Goal: Obtain resource: Obtain resource

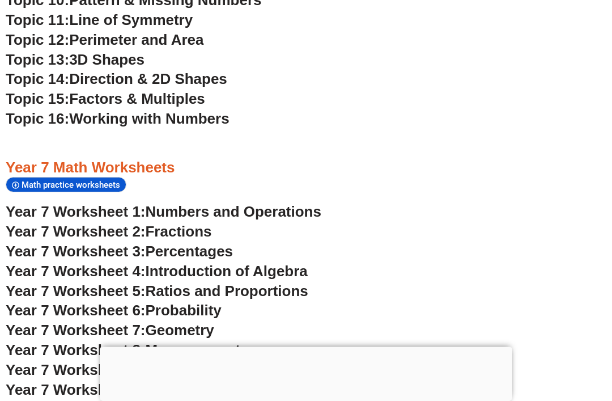
scroll to position [3225, 0]
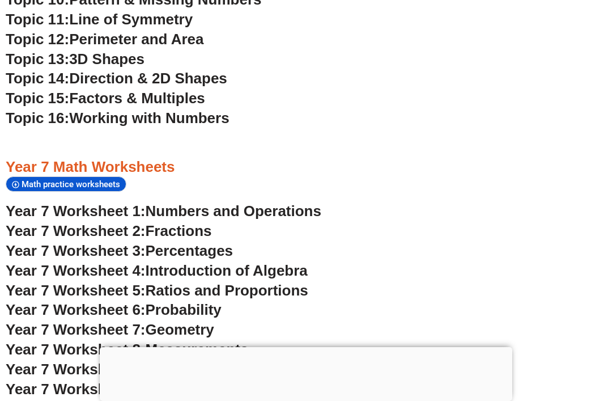
click at [190, 301] on span "Probability" at bounding box center [184, 309] width 76 height 17
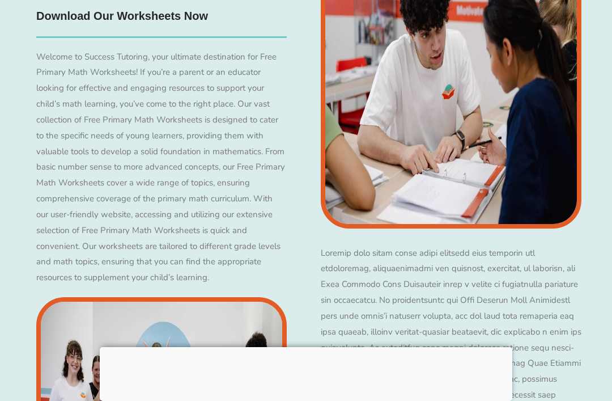
scroll to position [3243, 0]
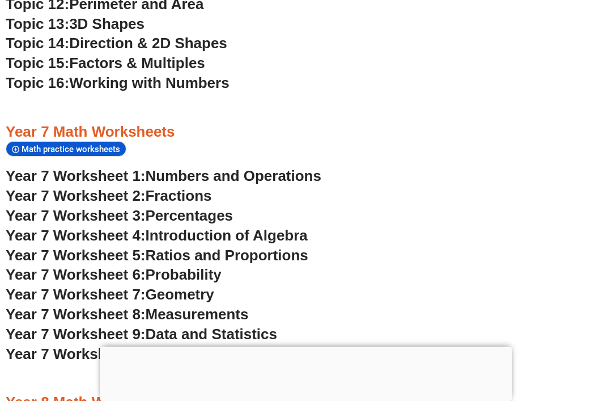
scroll to position [3260, 0]
click at [265, 326] on span "Data and Statistics" at bounding box center [212, 334] width 132 height 17
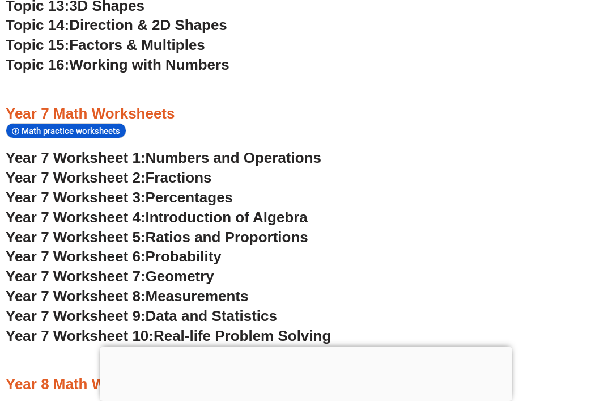
click at [166, 229] on span "Ratios and Proportions" at bounding box center [227, 237] width 163 height 17
click at [156, 209] on span "Introduction of Algebra" at bounding box center [227, 217] width 162 height 17
click at [208, 268] on span "Geometry" at bounding box center [180, 276] width 69 height 17
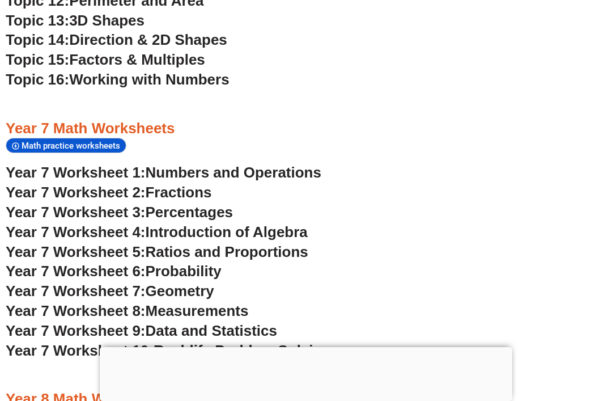
click at [180, 342] on span "Real-life Problem Solving" at bounding box center [243, 350] width 178 height 17
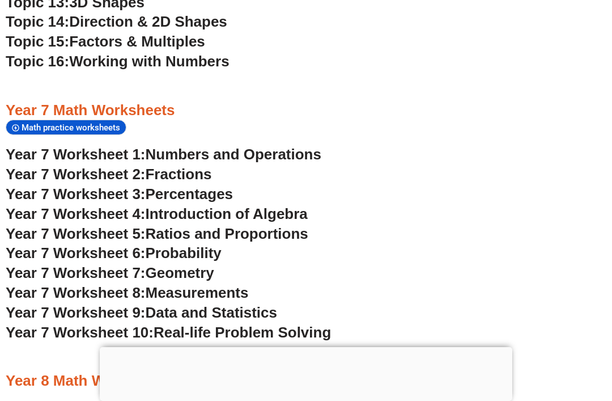
click at [163, 166] on span "Fractions" at bounding box center [179, 174] width 66 height 17
click at [164, 185] on span "Percentages" at bounding box center [190, 193] width 88 height 17
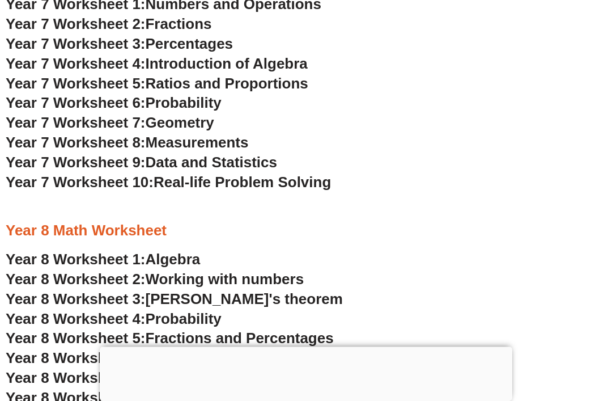
scroll to position [3432, 0]
click at [195, 251] on span "Algebra" at bounding box center [173, 259] width 55 height 17
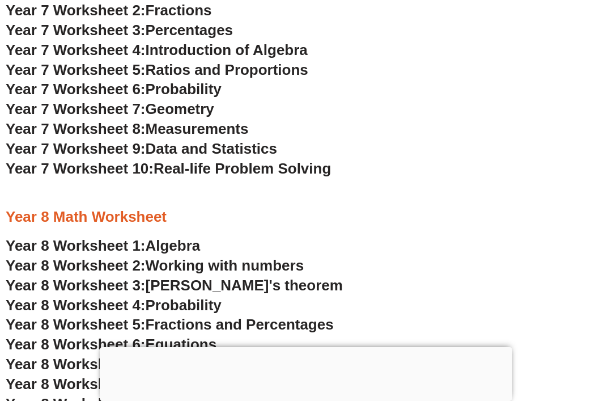
scroll to position [3445, 0]
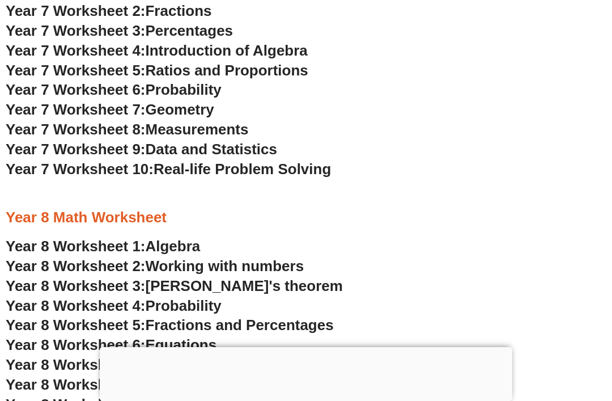
click at [158, 316] on span "Fractions and Percentages" at bounding box center [240, 324] width 188 height 17
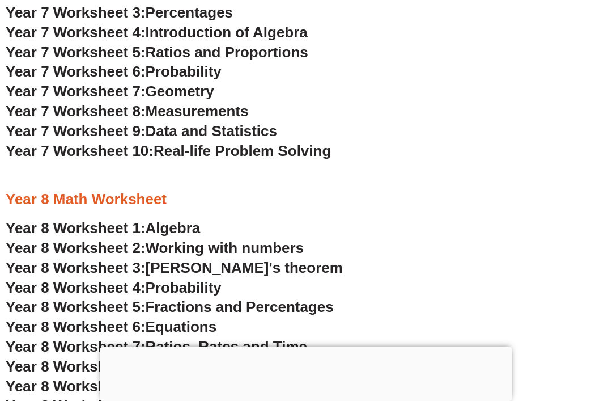
click at [160, 239] on span "Working with numbers" at bounding box center [225, 247] width 159 height 17
click at [159, 279] on span "Probability" at bounding box center [184, 287] width 76 height 17
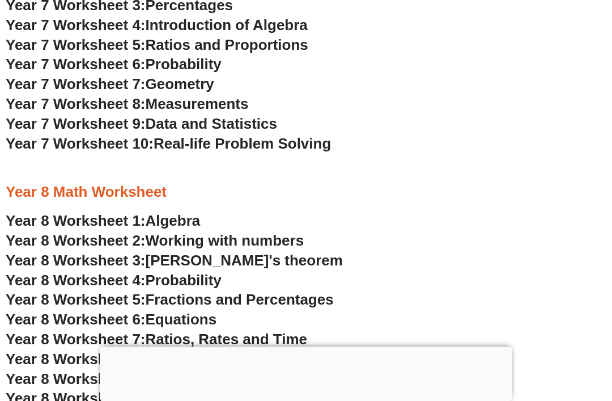
scroll to position [3470, 0]
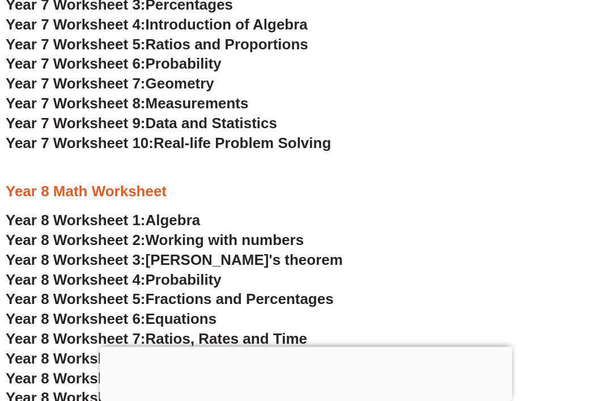
click at [160, 331] on span "Ratios, Rates and Time" at bounding box center [227, 339] width 162 height 17
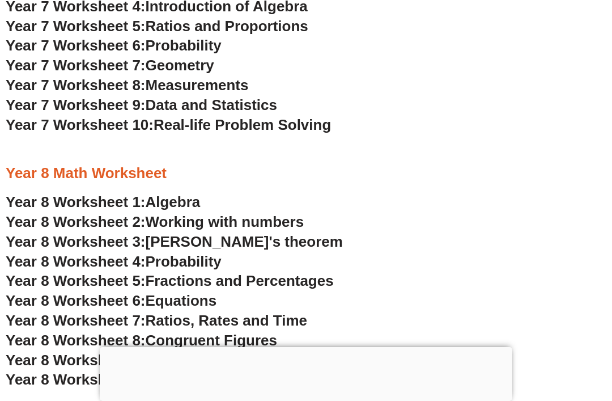
click at [160, 352] on span "Area and Volume" at bounding box center [205, 360] width 119 height 17
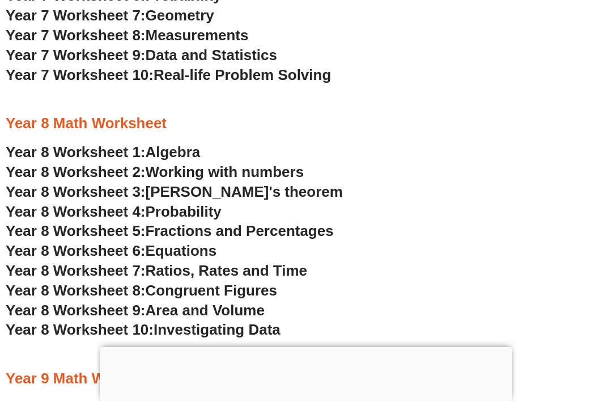
scroll to position [3538, 0]
click at [285, 184] on span "[PERSON_NAME]'s theorem" at bounding box center [244, 192] width 197 height 17
